Goal: Information Seeking & Learning: Find specific fact

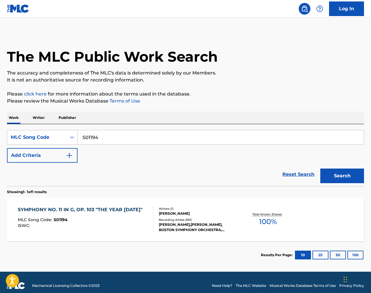
click at [149, 138] on input "S01194" at bounding box center [221, 137] width 286 height 14
paste input "B60720"
click at [345, 174] on button "Search" at bounding box center [343, 175] width 44 height 15
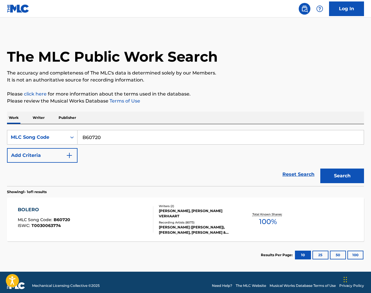
click at [201, 145] on div "SearchWithCriteria361c9ff2-b14c-4411-a276-c50c6cd13bc9 MLC Song Code B60720 Add…" at bounding box center [185, 146] width 357 height 33
click at [207, 131] on input "B60720" at bounding box center [221, 137] width 286 height 14
paste input "S16145"
click at [338, 172] on button "Search" at bounding box center [343, 175] width 44 height 15
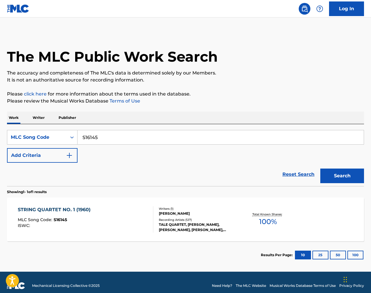
click at [204, 137] on input "S16145" at bounding box center [221, 137] width 286 height 14
paste input "97187"
click at [337, 176] on button "Search" at bounding box center [343, 175] width 44 height 15
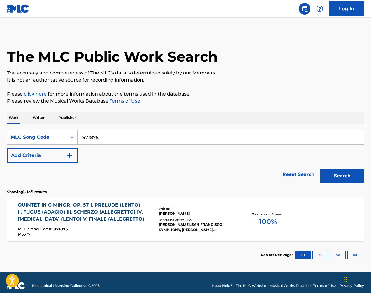
click at [200, 134] on input "971875" at bounding box center [221, 137] width 286 height 14
paste input "A2509H"
click at [334, 174] on button "Search" at bounding box center [343, 175] width 44 height 15
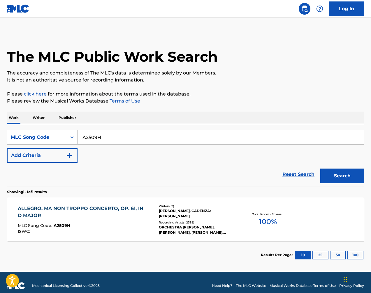
click at [153, 139] on input "A2509H" at bounding box center [221, 137] width 286 height 14
paste input "971875"
type input "971875"
click at [342, 170] on button "Search" at bounding box center [343, 175] width 44 height 15
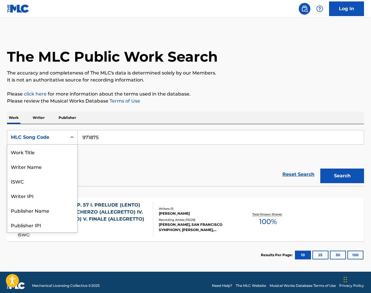
click at [50, 133] on div "MLC Song Code" at bounding box center [37, 137] width 60 height 11
click at [60, 149] on div "Work Title" at bounding box center [42, 151] width 70 height 15
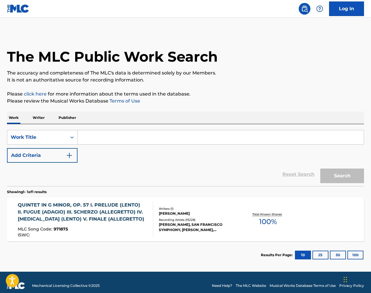
drag, startPoint x: 104, startPoint y: 138, endPoint x: 108, endPoint y: 139, distance: 4.1
click at [104, 138] on input "Search Form" at bounding box center [221, 137] width 286 height 14
paste input "Symphony No. 30 in C Major, Hob.I:30, "Alleluja": I. Allegro"
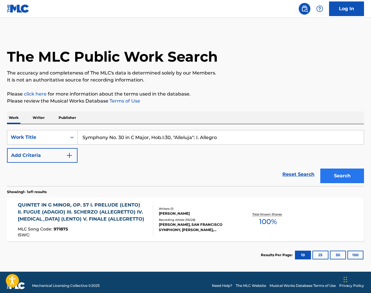
type input "Symphony No. 30 in C Major, Hob.I:30, "Alleluja": I. Allegro"
click at [342, 173] on button "Search" at bounding box center [343, 175] width 44 height 15
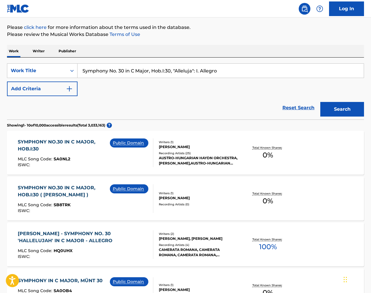
scroll to position [69, 0]
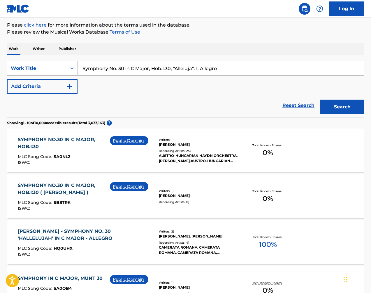
click at [218, 153] on div "AUSTRO-HUNGARIAN HAYDN ORCHESTRA, [PERSON_NAME],AUSTRO-HUNGARIAN HAYDN ORCHESTR…" at bounding box center [198, 158] width 79 height 11
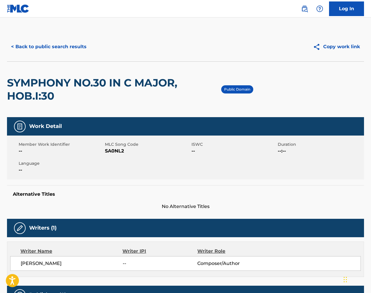
click at [124, 151] on span "SA0NL2" at bounding box center [147, 150] width 85 height 7
click at [122, 151] on span "SA0NL2" at bounding box center [147, 150] width 85 height 7
click at [120, 151] on span "SA0NL2" at bounding box center [147, 150] width 85 height 7
copy span "SA0NL2"
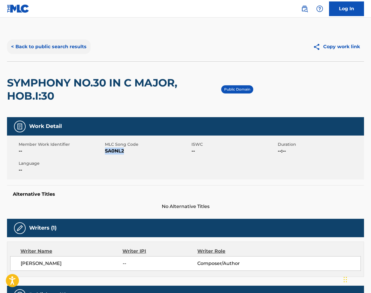
click at [55, 46] on button "< Back to public search results" at bounding box center [49, 46] width 84 height 15
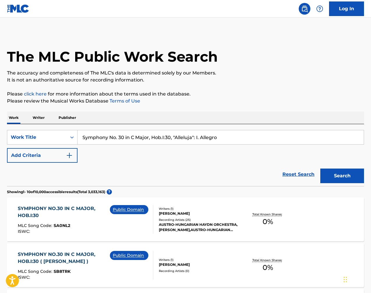
scroll to position [69, 0]
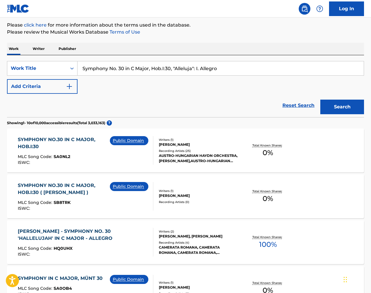
click at [153, 69] on input "Symphony No. 30 in C Major, Hob.I:30, "Alleluja": I. Allegro" at bounding box center [221, 68] width 286 height 14
drag, startPoint x: 153, startPoint y: 69, endPoint x: 134, endPoint y: 68, distance: 19.8
click at [153, 69] on input "Symphony No. 30 in C Major, Hob.I:30, "Alleluja": I. Allegro" at bounding box center [221, 68] width 286 height 14
click at [30, 69] on div "Work Title" at bounding box center [37, 68] width 53 height 7
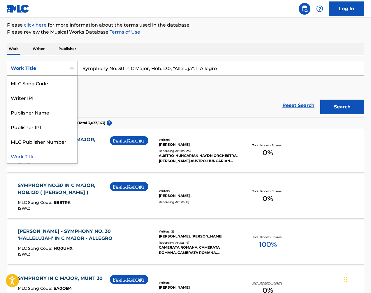
scroll to position [0, 0]
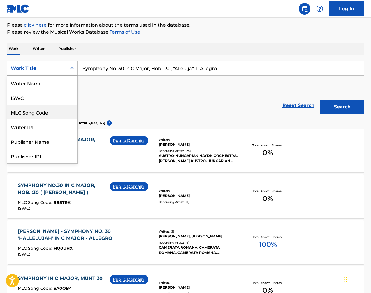
click at [50, 112] on div "MLC Song Code" at bounding box center [42, 112] width 70 height 15
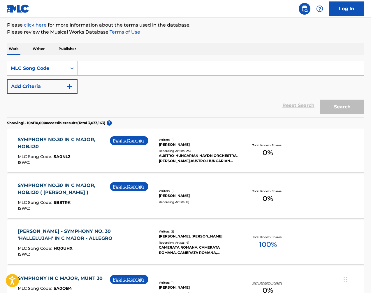
drag, startPoint x: 105, startPoint y: 71, endPoint x: 136, endPoint y: 73, distance: 31.0
click at [106, 71] on input "Search Form" at bounding box center [221, 68] width 286 height 14
paste input "A1955N"
type input "A1955N"
click at [358, 104] on button "Search" at bounding box center [343, 106] width 44 height 15
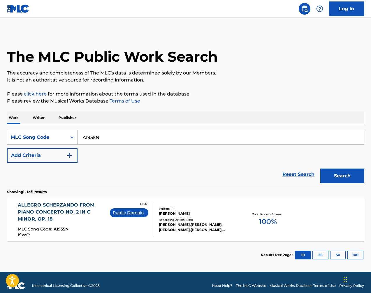
click at [148, 140] on input "A1955N" at bounding box center [221, 137] width 286 height 14
click at [336, 173] on button "Search" at bounding box center [343, 175] width 44 height 15
click at [277, 139] on input "A1955N" at bounding box center [221, 137] width 286 height 14
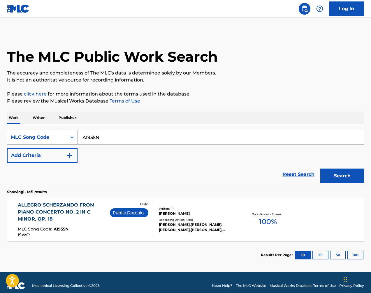
click at [59, 136] on div "MLC Song Code" at bounding box center [37, 137] width 53 height 7
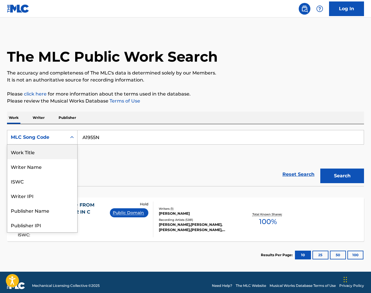
click at [54, 150] on div "Work Title" at bounding box center [42, 151] width 70 height 15
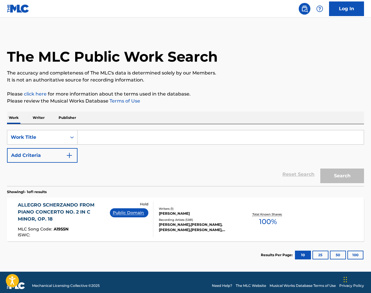
click at [111, 137] on input "Search Form" at bounding box center [221, 137] width 286 height 14
paste input "Concerto [PERSON_NAME] in C Minor, Op. 2, No. 2: IV. Allegro"
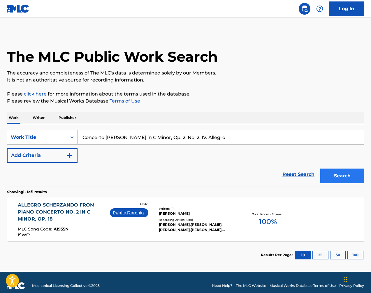
type input "Concerto [PERSON_NAME] in C Minor, Op. 2, No. 2: IV. Allegro"
click at [341, 173] on button "Search" at bounding box center [343, 175] width 44 height 15
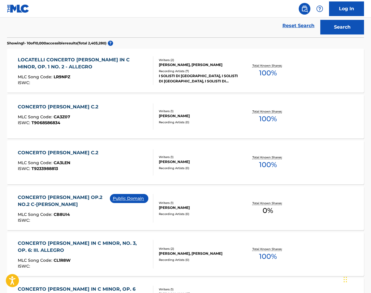
scroll to position [150, 0]
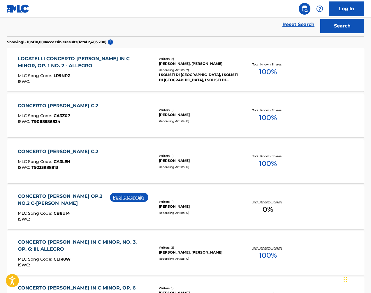
click at [232, 197] on div "CONCERTO [PERSON_NAME] OP.2 NO.2 C-[PERSON_NAME] MLC Song Code : CB8UI4 ISWC : …" at bounding box center [185, 207] width 357 height 44
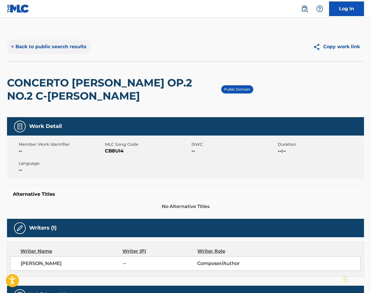
click at [56, 51] on button "< Back to public search results" at bounding box center [49, 46] width 84 height 15
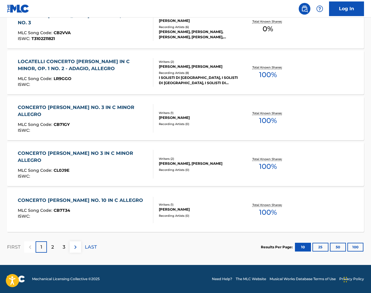
scroll to position [422, 0]
click at [73, 245] on img at bounding box center [75, 246] width 7 height 7
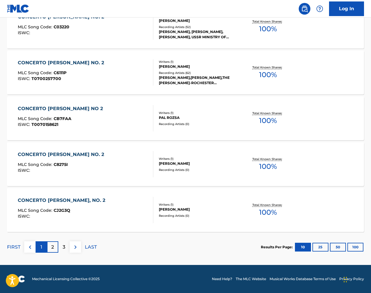
click at [41, 245] on p "1" at bounding box center [42, 246] width 2 height 7
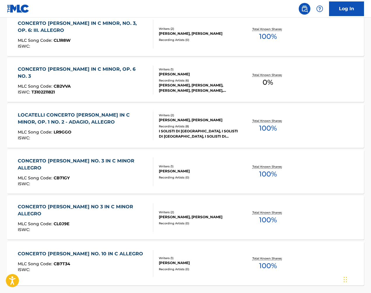
scroll to position [385, 0]
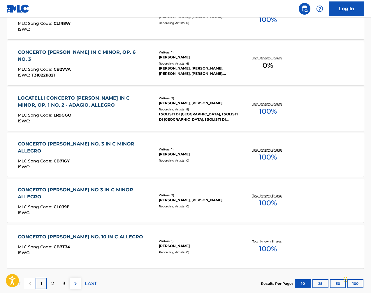
click at [76, 283] on img at bounding box center [75, 283] width 7 height 7
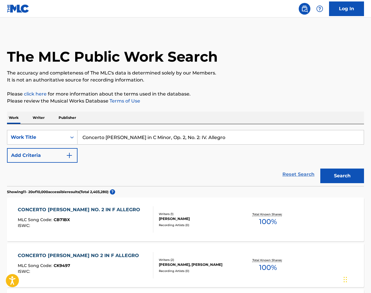
scroll to position [0, 0]
click at [354, 179] on button "Search" at bounding box center [343, 175] width 44 height 15
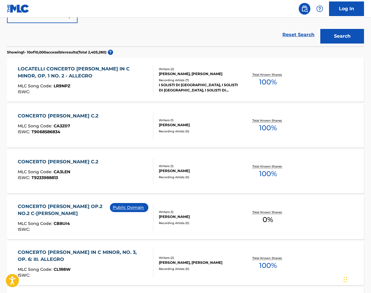
scroll to position [142, 0]
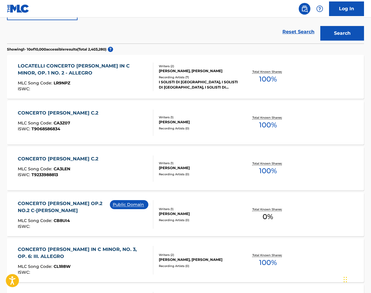
click at [71, 217] on div "CONCERTO [PERSON_NAME] OP.2 NO.2 C-[PERSON_NAME] MLC Song Code : CB8UI4 ISWC :" at bounding box center [64, 214] width 92 height 29
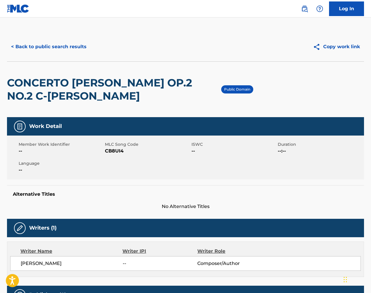
click at [112, 148] on span "CB8UI4" at bounding box center [147, 150] width 85 height 7
copy span "CB8UI4"
click at [54, 41] on button "< Back to public search results" at bounding box center [49, 46] width 84 height 15
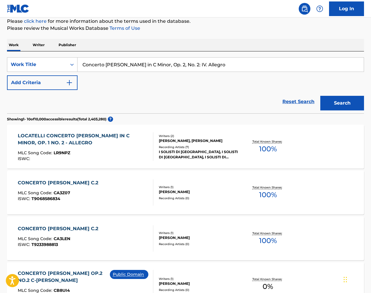
scroll to position [36, 0]
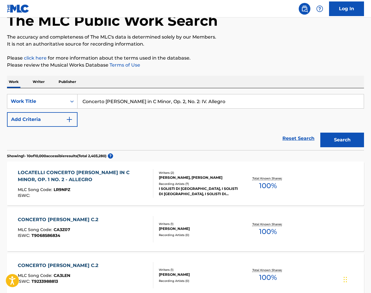
click at [184, 97] on input "Concerto [PERSON_NAME] in C Minor, Op. 2, No. 2: IV. Allegro" at bounding box center [221, 101] width 286 height 14
click at [50, 99] on div "Work Title" at bounding box center [37, 101] width 53 height 7
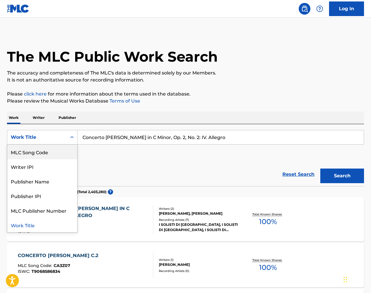
scroll to position [0, 0]
click at [52, 151] on div "MLC Song Code" at bounding box center [42, 151] width 70 height 15
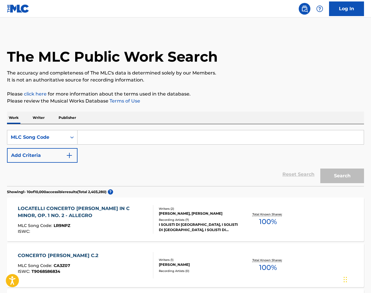
drag, startPoint x: 141, startPoint y: 135, endPoint x: 144, endPoint y: 135, distance: 2.9
click at [142, 135] on input "Search Form" at bounding box center [221, 137] width 286 height 14
paste input "CVBYSC"
click at [348, 171] on button "Search" at bounding box center [343, 175] width 44 height 15
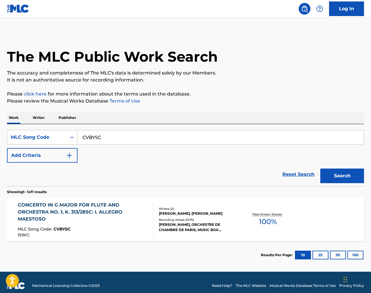
click at [118, 141] on input "CVBYSC" at bounding box center [221, 137] width 286 height 14
click at [344, 175] on button "Search" at bounding box center [343, 175] width 44 height 15
click at [250, 133] on input "CVBYSC" at bounding box center [221, 137] width 286 height 14
drag, startPoint x: 367, startPoint y: 47, endPoint x: 250, endPoint y: 133, distance: 145.4
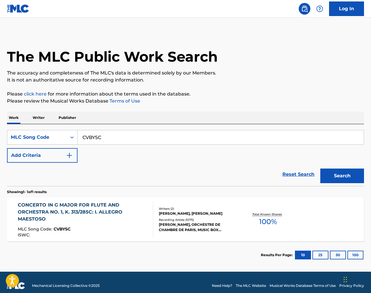
click at [250, 133] on input "CVBYSC" at bounding box center [221, 137] width 286 height 14
paste input "SVEXD7"
click at [348, 175] on button "Search" at bounding box center [343, 175] width 44 height 15
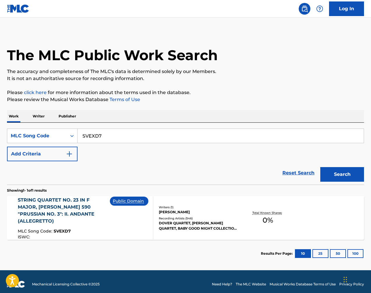
scroll to position [3, 0]
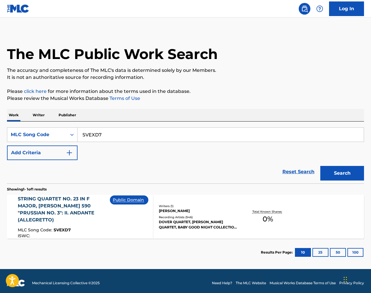
click at [288, 139] on input "SVEXD7" at bounding box center [221, 134] width 286 height 14
paste input "G1112U"
type input "G1112U"
click at [346, 168] on button "Search" at bounding box center [343, 173] width 44 height 15
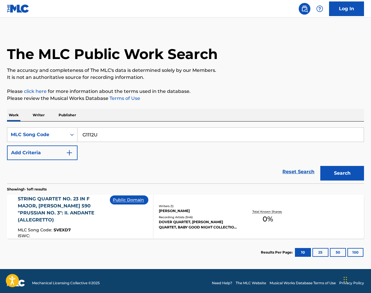
scroll to position [0, 0]
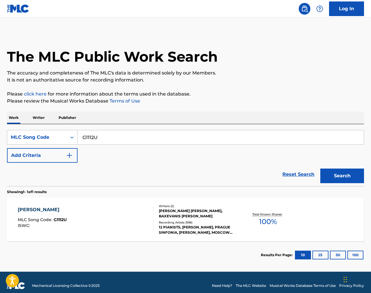
click at [72, 208] on div "[PERSON_NAME] MLC Song Code : G1112U ISWC :" at bounding box center [86, 219] width 136 height 26
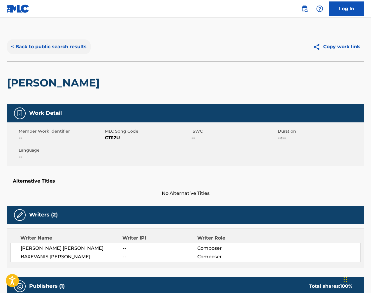
click at [65, 44] on button "< Back to public search results" at bounding box center [49, 46] width 84 height 15
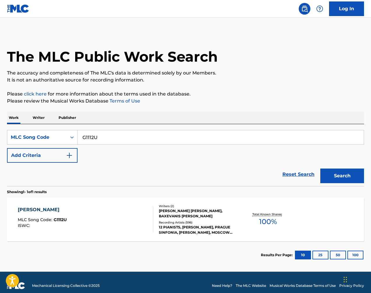
click at [116, 138] on input "G1112U" at bounding box center [221, 137] width 286 height 14
paste input "S94201"
click at [349, 172] on button "Search" at bounding box center [343, 175] width 44 height 15
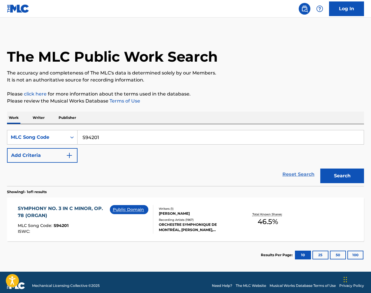
click at [185, 135] on input "S94201" at bounding box center [221, 137] width 286 height 14
drag, startPoint x: 296, startPoint y: 172, endPoint x: 185, endPoint y: 135, distance: 116.6
click at [185, 135] on input "S94201" at bounding box center [221, 137] width 286 height 14
paste input "24675"
click at [346, 172] on button "Search" at bounding box center [343, 175] width 44 height 15
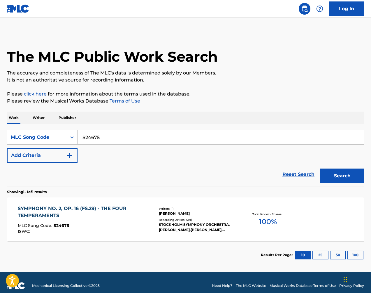
click at [165, 137] on input "S24675" at bounding box center [221, 137] width 286 height 14
paste input "903182"
click at [349, 172] on button "Search" at bounding box center [343, 175] width 44 height 15
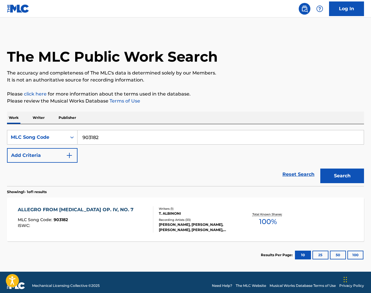
click at [145, 132] on input "903182" at bounding box center [221, 137] width 286 height 14
paste input "G27714"
click at [344, 171] on button "Search" at bounding box center [343, 175] width 44 height 15
click at [175, 137] on input "G27714" at bounding box center [221, 137] width 286 height 14
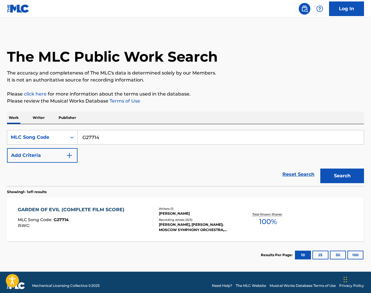
click at [175, 137] on input "G27714" at bounding box center [221, 137] width 286 height 14
paste input "NC9IPX"
type input "NC9IPX"
click at [355, 179] on button "Search" at bounding box center [343, 175] width 44 height 15
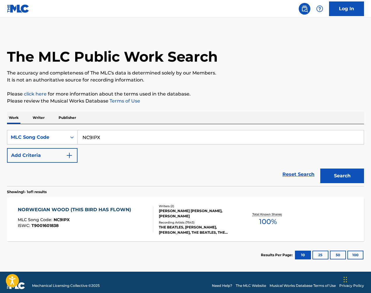
click at [219, 213] on div "[PERSON_NAME] [PERSON_NAME], [PERSON_NAME]" at bounding box center [198, 213] width 79 height 11
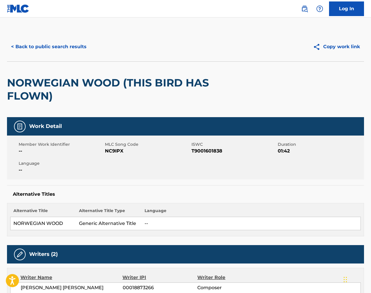
click at [117, 153] on span "NC9IPX" at bounding box center [147, 150] width 85 height 7
click at [47, 46] on button "< Back to public search results" at bounding box center [49, 46] width 84 height 15
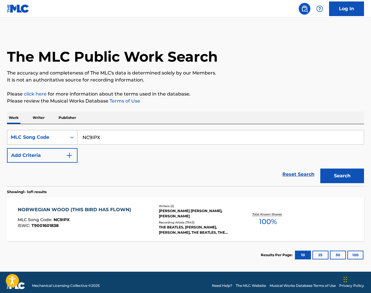
click at [56, 133] on div "MLC Song Code" at bounding box center [37, 137] width 60 height 11
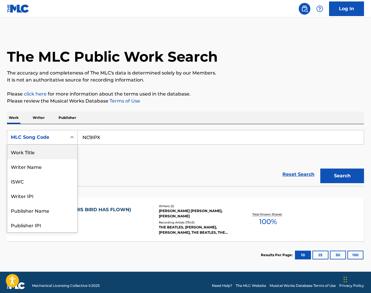
click at [62, 151] on div "Work Title" at bounding box center [42, 151] width 70 height 15
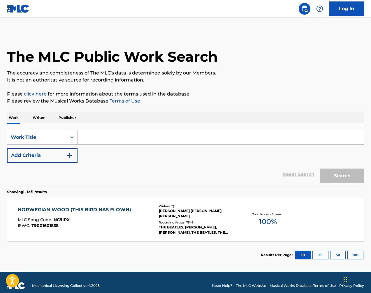
click at [116, 139] on input "Search Form" at bounding box center [221, 137] width 286 height 14
paste input "Norway (National)"
type input "Norway (National)"
click at [340, 176] on button "Search" at bounding box center [343, 175] width 44 height 15
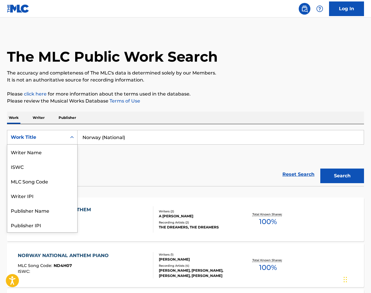
click at [49, 138] on div "Work Title" at bounding box center [37, 137] width 53 height 7
click at [123, 139] on input "Norway (National)" at bounding box center [221, 137] width 286 height 14
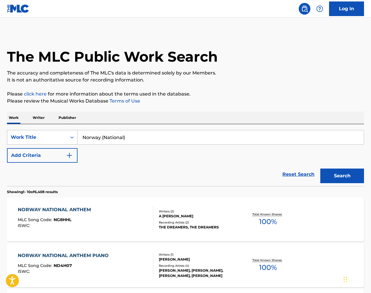
click at [62, 140] on div "Work Title" at bounding box center [37, 137] width 53 height 7
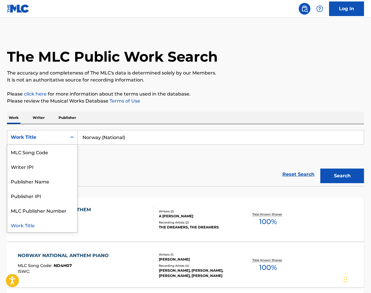
click at [58, 221] on div "Work Title" at bounding box center [42, 224] width 70 height 15
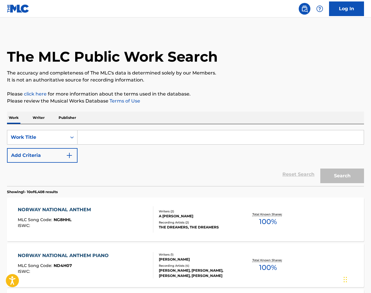
click at [134, 138] on input "Search Form" at bounding box center [221, 137] width 286 height 14
paste input "Yes, We Love This Country"
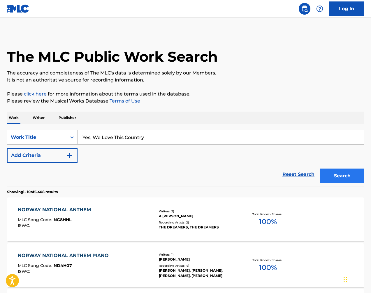
type input "Yes, We Love This Country"
click at [344, 175] on button "Search" at bounding box center [343, 175] width 44 height 15
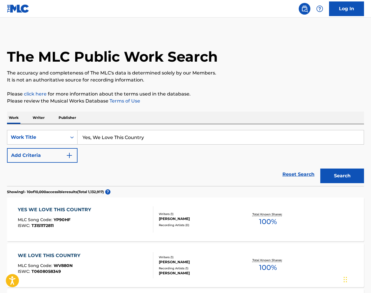
scroll to position [0, 0]
click at [173, 140] on input "Yes, We Love This Country" at bounding box center [221, 137] width 286 height 14
click at [52, 136] on div "Work Title" at bounding box center [37, 137] width 53 height 7
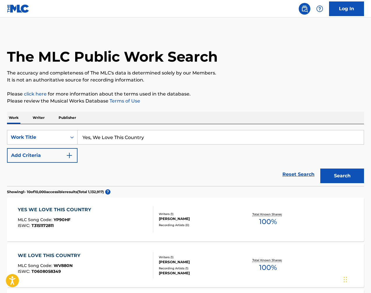
click at [52, 136] on div "Work Title" at bounding box center [37, 137] width 53 height 7
click at [56, 132] on div "Work Title" at bounding box center [37, 137] width 60 height 11
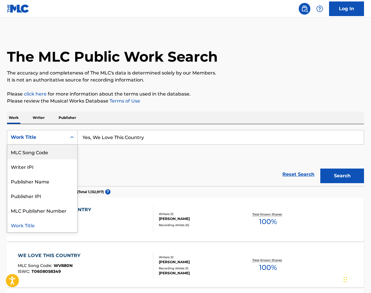
click at [59, 152] on div "MLC Song Code" at bounding box center [42, 151] width 70 height 15
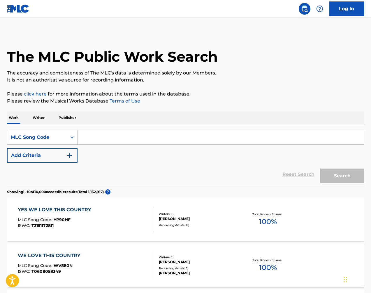
drag, startPoint x: 230, startPoint y: 139, endPoint x: 292, endPoint y: 154, distance: 64.5
click at [231, 139] on input "Search Form" at bounding box center [221, 137] width 286 height 14
paste input "VB11UA"
click at [335, 172] on button "Search" at bounding box center [343, 175] width 44 height 15
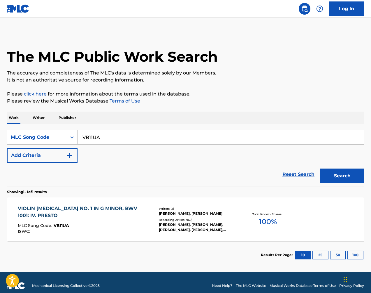
click at [296, 132] on input "VB11UA" at bounding box center [221, 137] width 286 height 14
paste input "C67920"
click at [342, 168] on div "Search" at bounding box center [341, 173] width 47 height 23
click at [342, 169] on button "Search" at bounding box center [343, 175] width 44 height 15
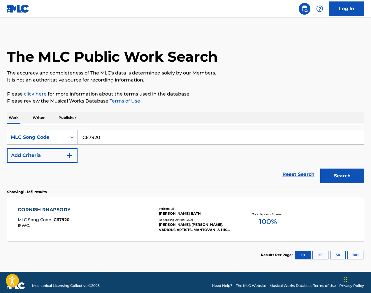
click at [283, 139] on input "C67920" at bounding box center [221, 137] width 286 height 14
paste input "M9852M"
click at [338, 171] on button "Search" at bounding box center [343, 175] width 44 height 15
click at [141, 130] on input "M9852M" at bounding box center [221, 137] width 286 height 14
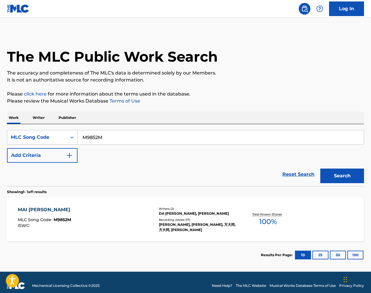
click at [140, 130] on input "M9852M" at bounding box center [221, 137] width 286 height 14
paste input "L21977"
click at [347, 174] on button "Search" at bounding box center [343, 175] width 44 height 15
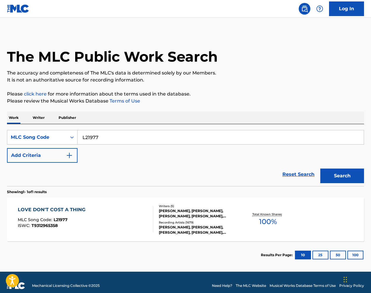
click at [104, 133] on input "L21977" at bounding box center [221, 137] width 286 height 14
drag, startPoint x: 355, startPoint y: 151, endPoint x: 104, endPoint y: 133, distance: 251.9
click at [104, 133] on input "L21977" at bounding box center [221, 137] width 286 height 14
paste input "W3173X"
type input "W3173X"
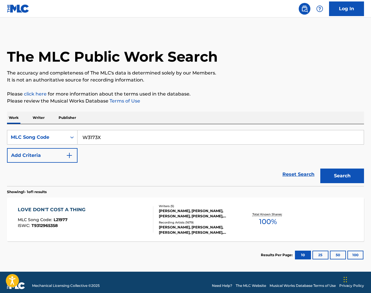
click at [350, 172] on button "Search" at bounding box center [343, 175] width 44 height 15
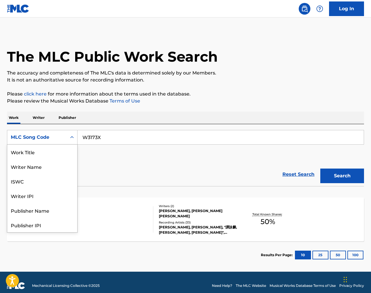
click at [60, 131] on div "MLC Song Code" at bounding box center [42, 137] width 71 height 15
drag, startPoint x: 63, startPoint y: 148, endPoint x: 74, endPoint y: 147, distance: 11.1
click at [63, 148] on div "Work Title" at bounding box center [42, 151] width 70 height 15
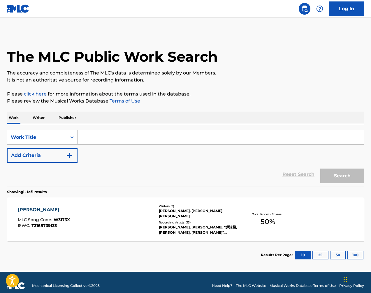
click at [139, 135] on input "Search Form" at bounding box center [221, 137] width 286 height 14
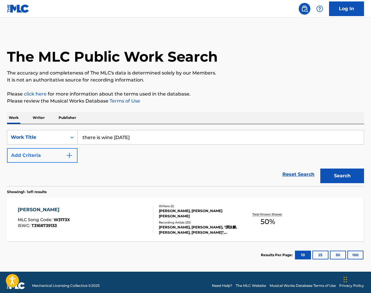
type input "there is wine [DATE]"
click at [61, 153] on button "Add Criteria" at bounding box center [42, 155] width 71 height 15
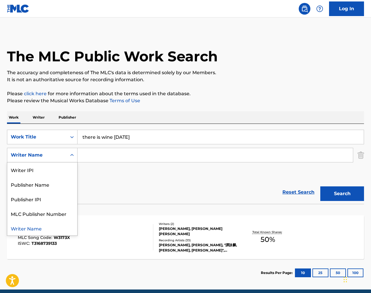
click at [64, 157] on div "Writer Name" at bounding box center [37, 154] width 60 height 11
click at [48, 228] on div "Writer Name" at bounding box center [42, 228] width 70 height 15
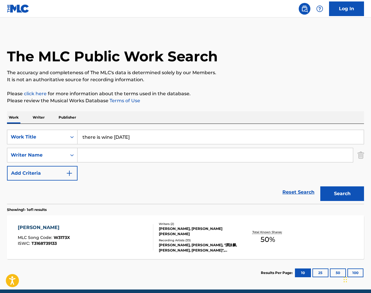
click at [109, 152] on input "Search Form" at bounding box center [216, 155] width 276 height 14
type input "c jun"
click at [342, 193] on button "Search" at bounding box center [343, 193] width 44 height 15
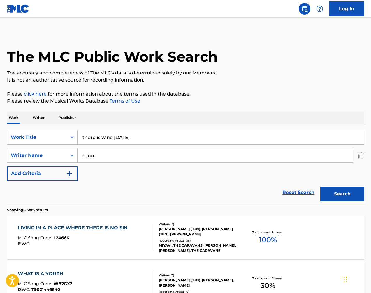
click at [265, 157] on input "c jun" at bounding box center [216, 155] width 276 height 14
click at [355, 192] on button "Search" at bounding box center [343, 193] width 44 height 15
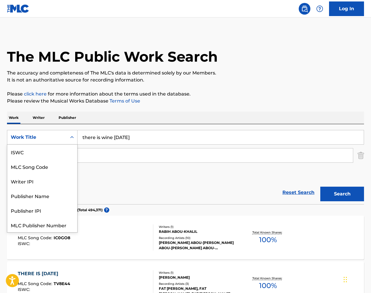
click at [54, 134] on div "Work Title" at bounding box center [37, 137] width 53 height 7
click at [53, 162] on div "MLC Song Code" at bounding box center [42, 166] width 70 height 15
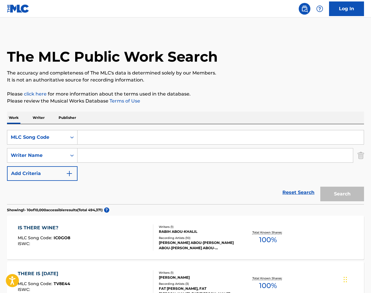
click at [119, 138] on input "Search Form" at bounding box center [221, 137] width 286 height 14
paste input "IC2J84"
drag, startPoint x: 347, startPoint y: 194, endPoint x: 341, endPoint y: 194, distance: 5.3
click at [347, 194] on button "Search" at bounding box center [343, 193] width 44 height 15
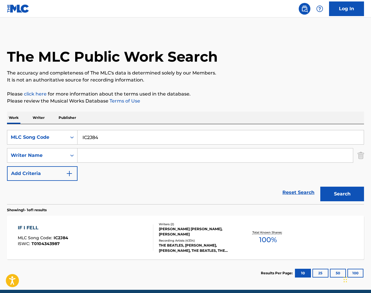
click at [125, 134] on input "IC2J84" at bounding box center [221, 137] width 286 height 14
paste input "ND010R"
click at [335, 197] on button "Search" at bounding box center [343, 193] width 44 height 15
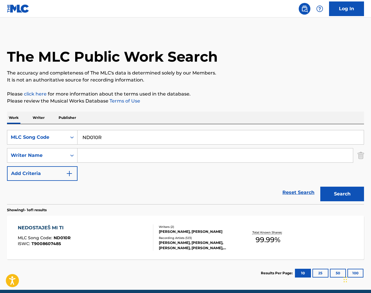
click at [156, 138] on input "ND010R" at bounding box center [221, 137] width 286 height 14
paste input "JC2H48"
click at [338, 186] on button "Search" at bounding box center [343, 193] width 44 height 15
click at [339, 137] on input "JC2H48" at bounding box center [221, 137] width 286 height 14
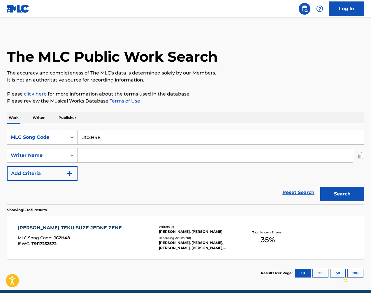
drag, startPoint x: 331, startPoint y: 168, endPoint x: 339, endPoint y: 138, distance: 31.5
click at [339, 138] on input "JC2H48" at bounding box center [221, 137] width 286 height 14
paste input "RA5T39"
click at [354, 195] on button "Search" at bounding box center [343, 193] width 44 height 15
click at [190, 140] on input "RA5T39" at bounding box center [221, 137] width 286 height 14
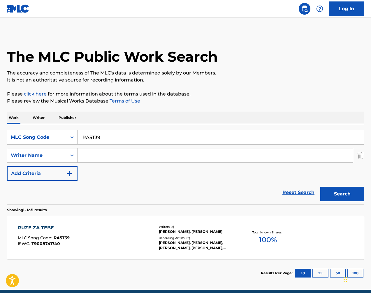
drag, startPoint x: 367, startPoint y: 192, endPoint x: 190, endPoint y: 140, distance: 184.2
click at [190, 140] on input "RA5T39" at bounding box center [221, 137] width 286 height 14
paste input "H36418"
click at [339, 200] on button "Search" at bounding box center [343, 193] width 44 height 15
click at [186, 139] on input "H36418" at bounding box center [221, 137] width 286 height 14
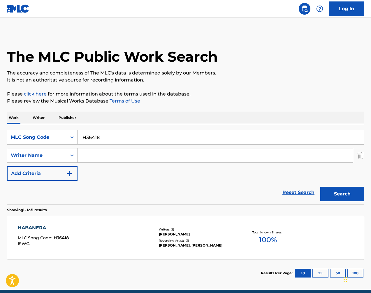
click at [186, 139] on input "H36418" at bounding box center [221, 137] width 286 height 14
paste input "ZB1H4D"
click at [351, 200] on button "Search" at bounding box center [343, 193] width 44 height 15
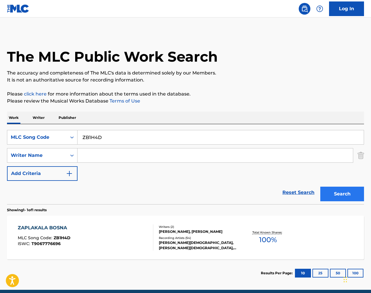
click at [148, 132] on input "ZB1H4D" at bounding box center [221, 137] width 286 height 14
paste input "RB7LS4"
click at [342, 189] on button "Search" at bounding box center [343, 193] width 44 height 15
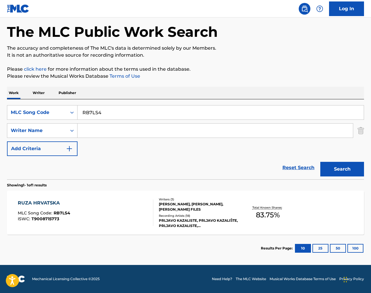
scroll to position [25, 0]
click at [219, 108] on input "RB7LS4" at bounding box center [221, 112] width 286 height 14
drag, startPoint x: 307, startPoint y: 175, endPoint x: 219, endPoint y: 108, distance: 111.0
click at [219, 108] on input "RB7LS4" at bounding box center [221, 112] width 286 height 14
paste input "SB6CRF"
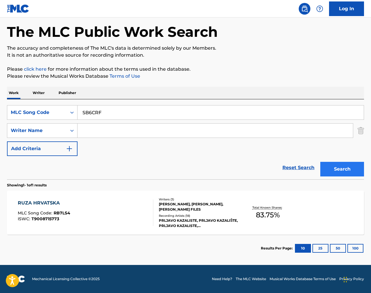
click at [353, 163] on button "Search" at bounding box center [343, 169] width 44 height 15
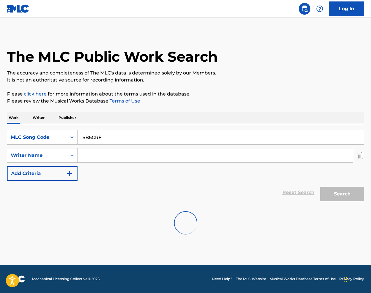
scroll to position [0, 0]
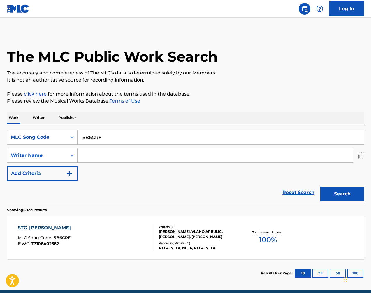
click at [172, 141] on input "SB6CRF" at bounding box center [221, 137] width 286 height 14
paste input "TW6G8T"
click at [353, 196] on button "Search" at bounding box center [343, 193] width 44 height 15
click at [146, 139] on input "TW6G8T" at bounding box center [221, 137] width 286 height 14
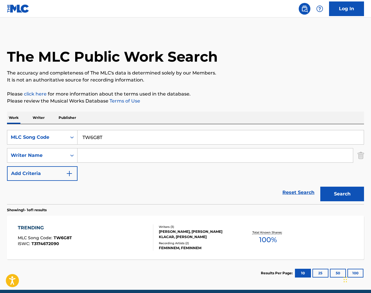
click at [146, 139] on input "TW6G8T" at bounding box center [221, 137] width 286 height 14
paste input "H10587"
click at [347, 191] on button "Search" at bounding box center [343, 193] width 44 height 15
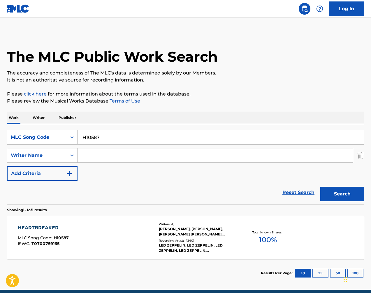
click at [186, 139] on input "H10587" at bounding box center [221, 137] width 286 height 14
click at [153, 140] on input "H10587" at bounding box center [221, 137] width 286 height 14
drag, startPoint x: 329, startPoint y: 152, endPoint x: 153, endPoint y: 140, distance: 176.9
click at [153, 140] on input "H10587" at bounding box center [221, 137] width 286 height 14
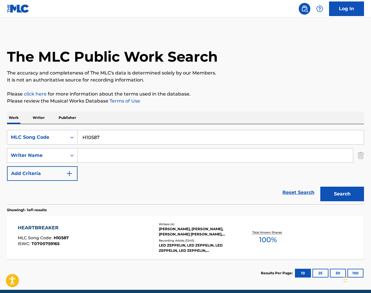
paste input "SD0IYH"
type input "SD0IYH"
click at [344, 195] on button "Search" at bounding box center [343, 193] width 44 height 15
